Goal: Task Accomplishment & Management: Complete application form

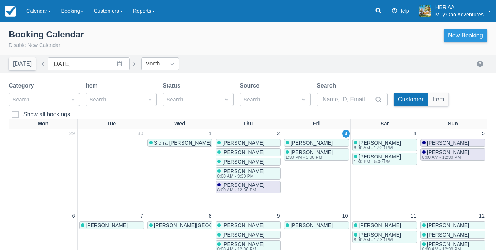
click at [479, 35] on link "New Booking" at bounding box center [466, 35] width 44 height 13
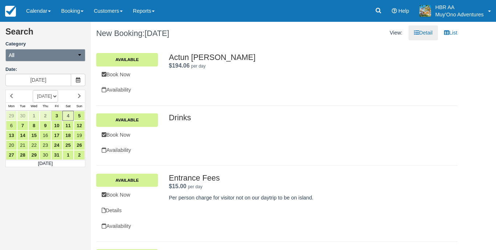
click at [72, 58] on button "All" at bounding box center [45, 55] width 80 height 12
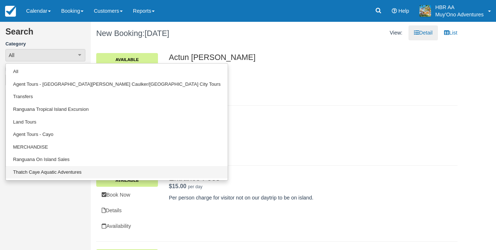
click at [69, 170] on link "Thatch Caye Aquatic Adventures" at bounding box center [117, 172] width 222 height 13
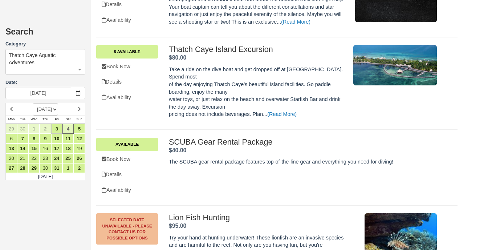
scroll to position [419, 0]
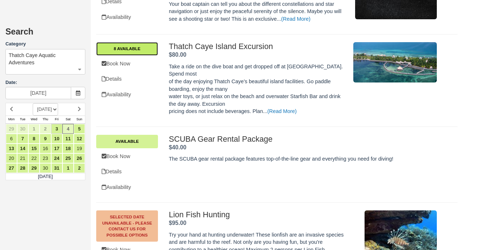
click at [136, 42] on link "8 Available" at bounding box center [127, 48] width 62 height 13
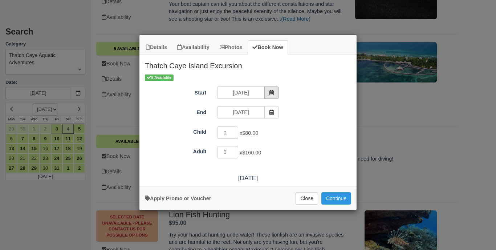
click at [274, 94] on span "Item Modal" at bounding box center [272, 92] width 15 height 12
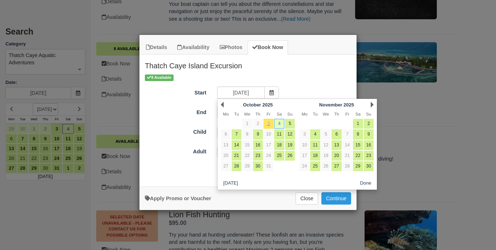
click at [293, 88] on div "Start 10/04/25" at bounding box center [248, 93] width 217 height 14
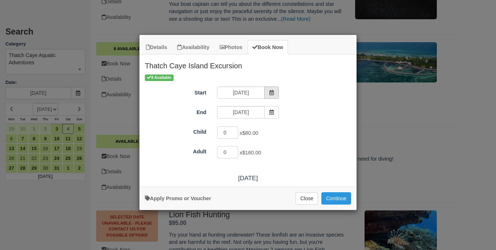
click at [269, 96] on span "Item Modal" at bounding box center [272, 92] width 15 height 12
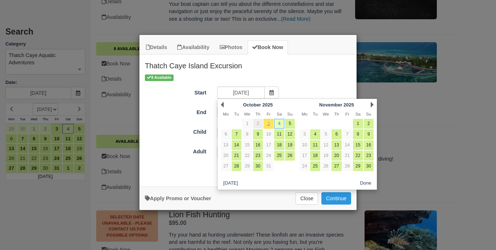
click at [261, 125] on link "2" at bounding box center [258, 124] width 10 height 10
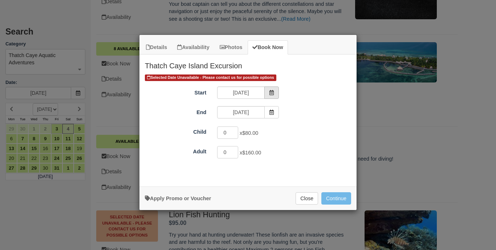
click at [267, 93] on span "Item Modal" at bounding box center [272, 92] width 15 height 12
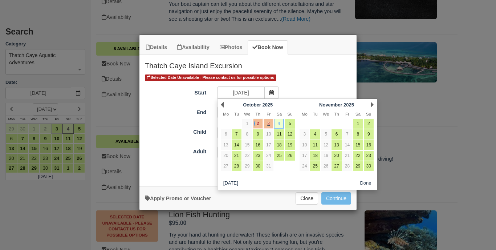
click at [280, 124] on link "4" at bounding box center [279, 124] width 10 height 10
type input "[DATE]"
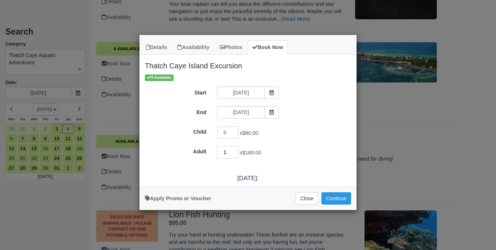
click at [236, 152] on input "1" at bounding box center [227, 152] width 21 height 12
click at [236, 152] on input "2" at bounding box center [227, 152] width 21 height 12
click at [236, 152] on input "3" at bounding box center [227, 152] width 21 height 12
type input "4"
click at [236, 152] on input "4" at bounding box center [227, 152] width 21 height 12
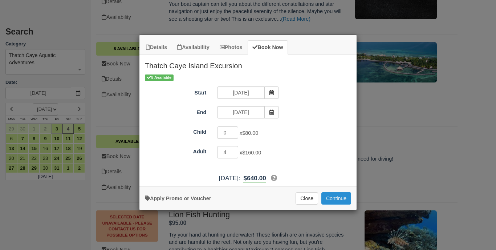
click at [339, 202] on button "Continue" at bounding box center [337, 198] width 30 height 12
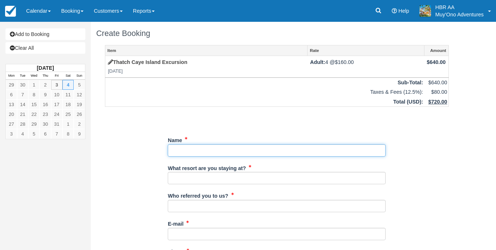
click at [254, 148] on input "Name" at bounding box center [277, 150] width 218 height 12
type input "Kathy Anderson"
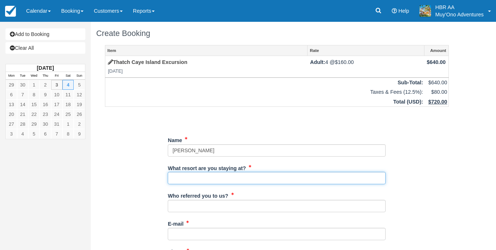
click at [255, 174] on input "What resort are you staying at?" at bounding box center [277, 178] width 218 height 12
type input "Hopkins Bay Resort"
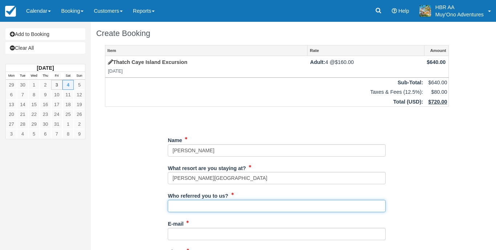
click at [234, 201] on input "Who referred you to us?" at bounding box center [277, 206] width 218 height 12
type input "k"
type input "K.C"
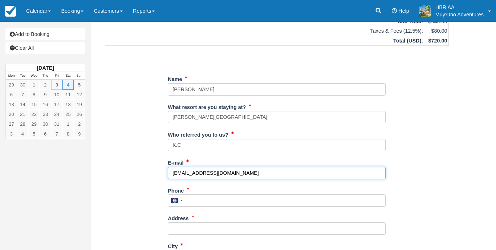
scroll to position [67, 0]
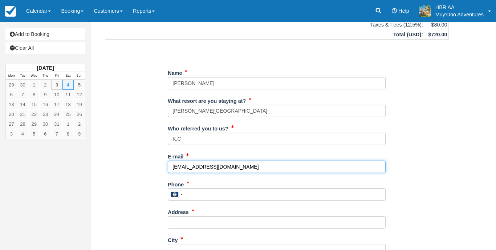
type input "[EMAIL_ADDRESS][DOMAIN_NAME]"
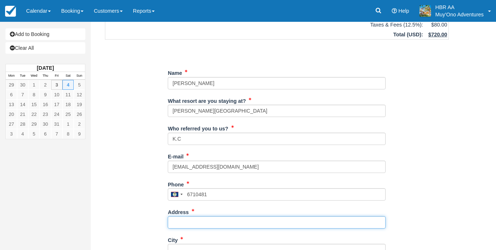
type input "671-0481"
type input "h"
type input "[PERSON_NAME]"
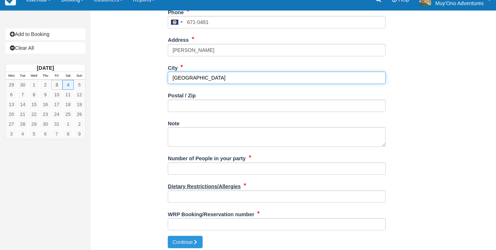
scroll to position [239, 0]
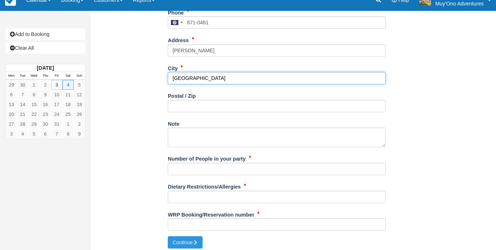
type input "[GEOGRAPHIC_DATA]"
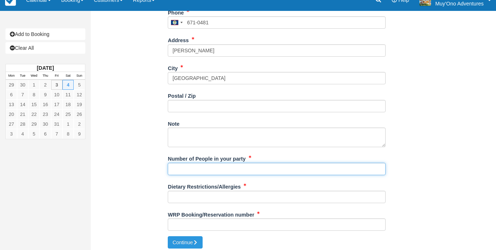
click at [191, 168] on input "Number of People in your party" at bounding box center [277, 169] width 218 height 12
type input "4px"
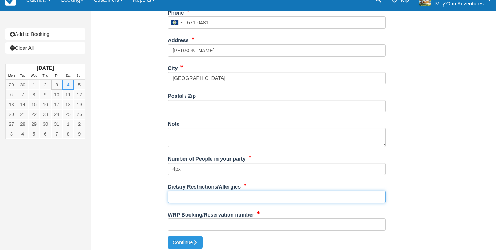
click at [185, 191] on input "Dietary Restrictions/Allergies" at bounding box center [277, 197] width 218 height 12
type input "N/A"
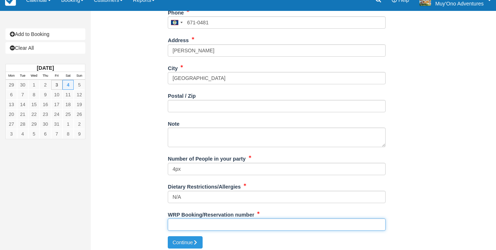
click at [183, 225] on input "WRP Booking/Reservation number" at bounding box center [277, 224] width 218 height 12
paste input "BB25012716393429"
type input "BB25012716393429"
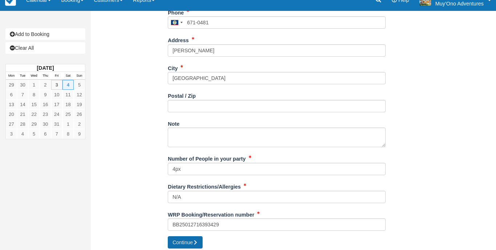
click at [187, 243] on button "Continue" at bounding box center [185, 242] width 35 height 12
type input "[PHONE_NUMBER]"
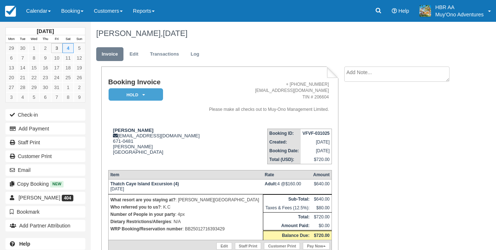
click at [140, 100] on em "HOLD" at bounding box center [136, 94] width 55 height 13
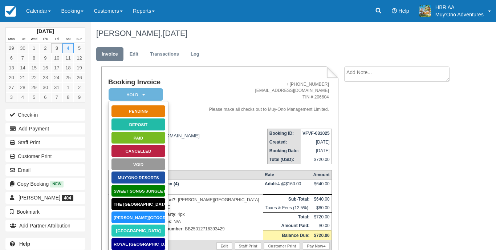
click at [138, 218] on link "Hopkins Bay Resort" at bounding box center [138, 217] width 55 height 13
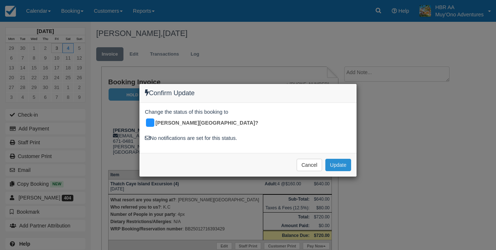
click at [340, 159] on button "Update" at bounding box center [339, 165] width 26 height 12
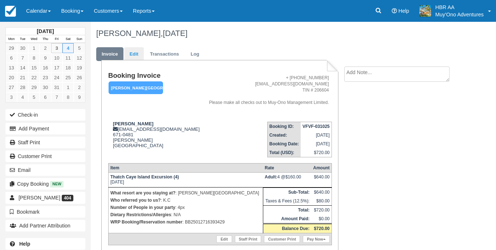
click at [129, 56] on link "Edit" at bounding box center [134, 54] width 20 height 14
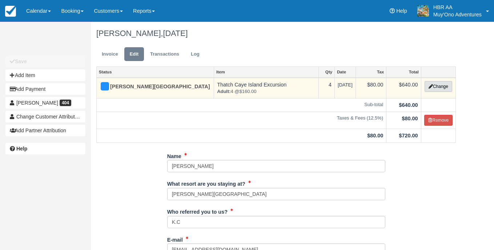
type input "671-0481"
click at [445, 83] on button "Change" at bounding box center [438, 86] width 28 height 11
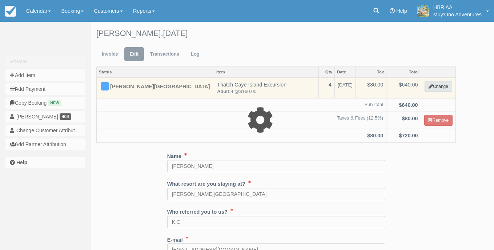
select select "64"
type input "640.00"
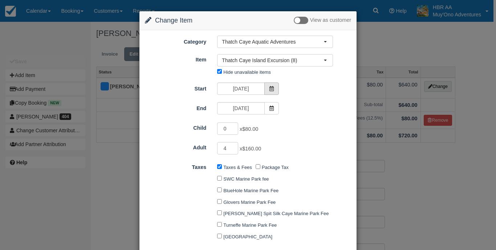
click at [277, 87] on span at bounding box center [272, 88] width 15 height 12
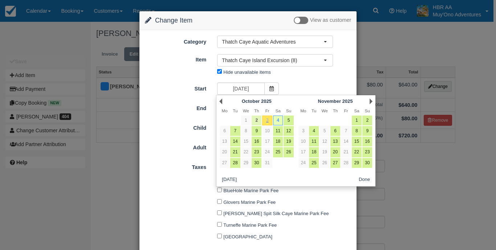
click at [258, 118] on link "2" at bounding box center [257, 121] width 10 height 10
type input "[DATE]"
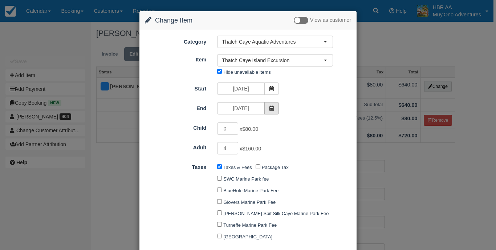
click at [266, 106] on span at bounding box center [272, 108] width 15 height 12
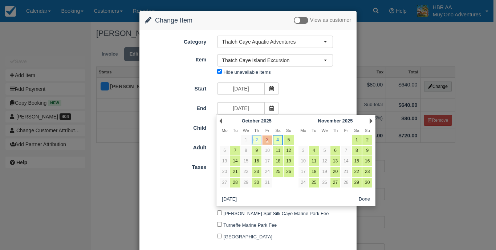
click at [255, 137] on link "2" at bounding box center [257, 140] width 10 height 10
type input "[DATE]"
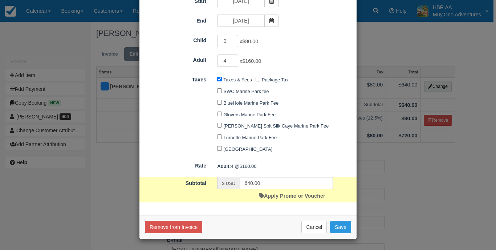
scroll to position [88, 0]
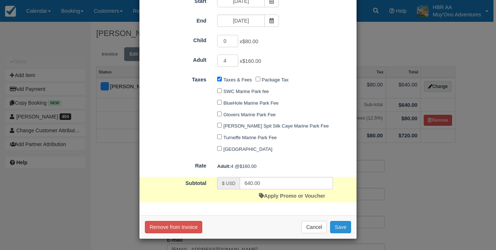
click at [341, 230] on button "Save" at bounding box center [340, 227] width 21 height 12
checkbox input "false"
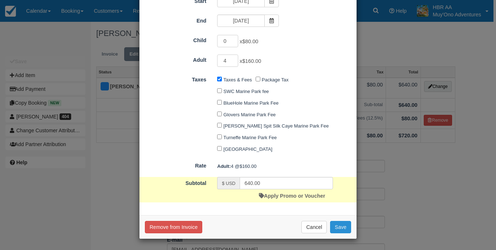
checkbox input "false"
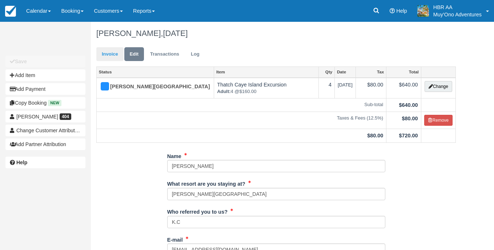
click at [116, 50] on link "Invoice" at bounding box center [109, 54] width 27 height 14
